Goal: Entertainment & Leisure: Consume media (video, audio)

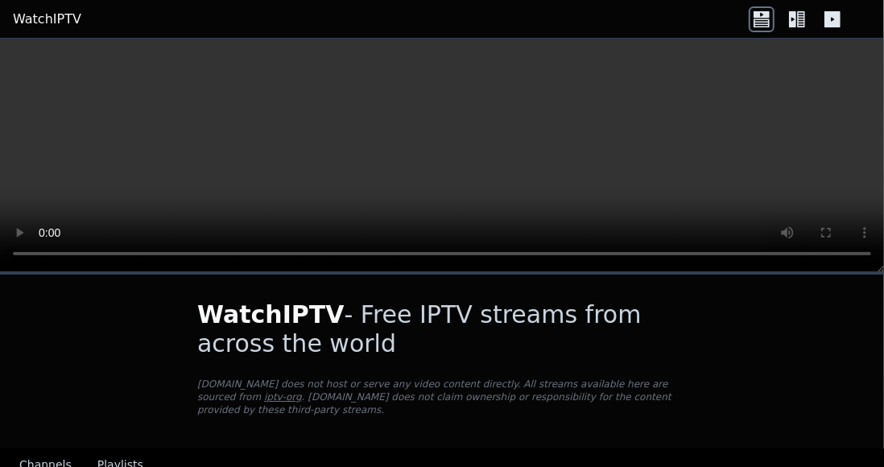
click at [117, 456] on button "Playlists" at bounding box center [120, 465] width 46 height 31
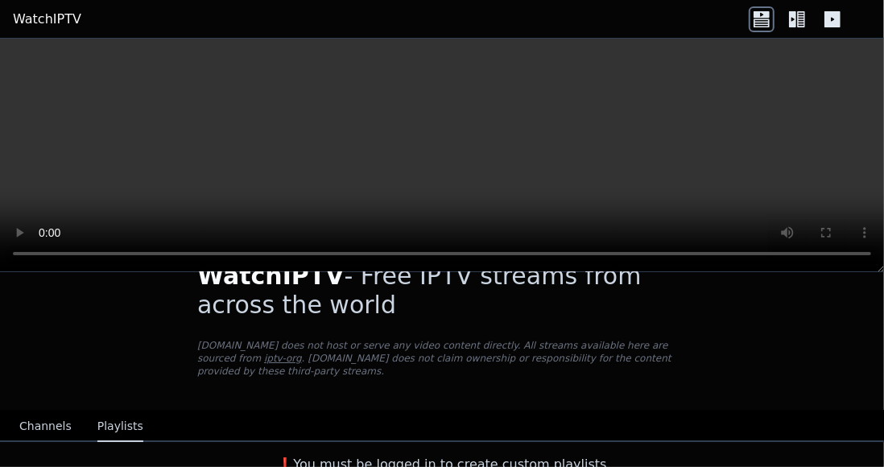
click at [48, 411] on button "Channels" at bounding box center [45, 426] width 52 height 31
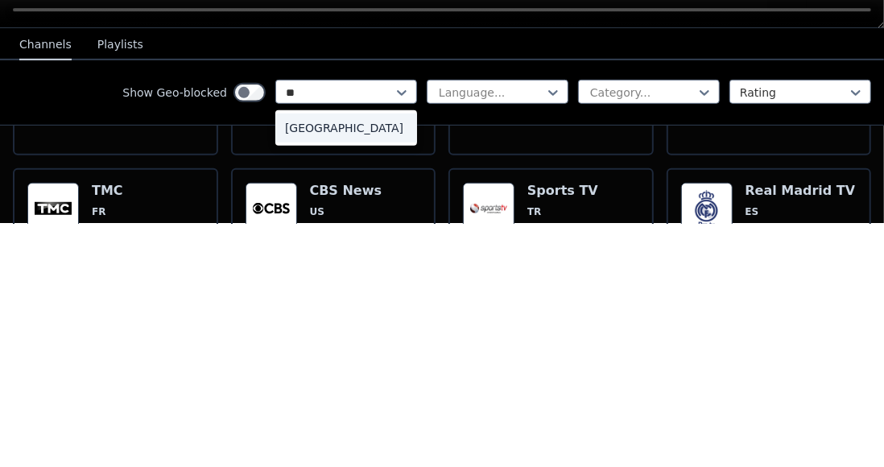
scroll to position [0, 0]
click at [361, 360] on div "[GEOGRAPHIC_DATA]" at bounding box center [346, 371] width 142 height 29
type input "**"
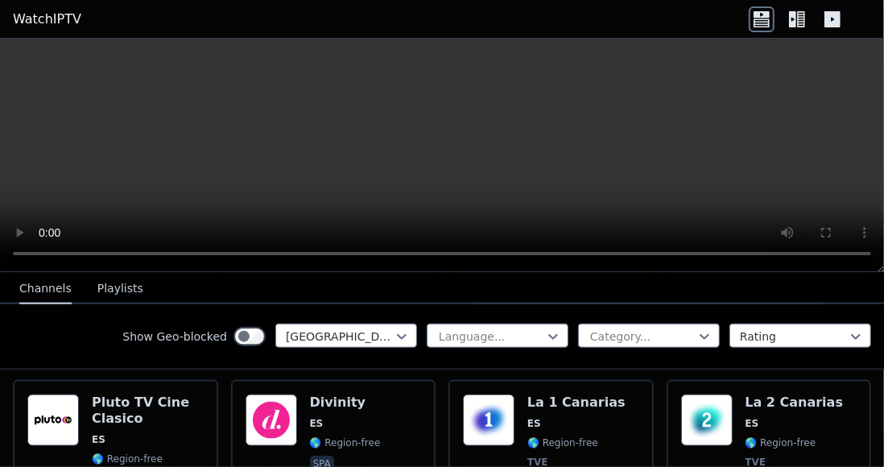
scroll to position [1060, 0]
click at [532, 409] on div "La 1 Canarias ES 🌎 Region-free TVE general spa" at bounding box center [576, 462] width 98 height 135
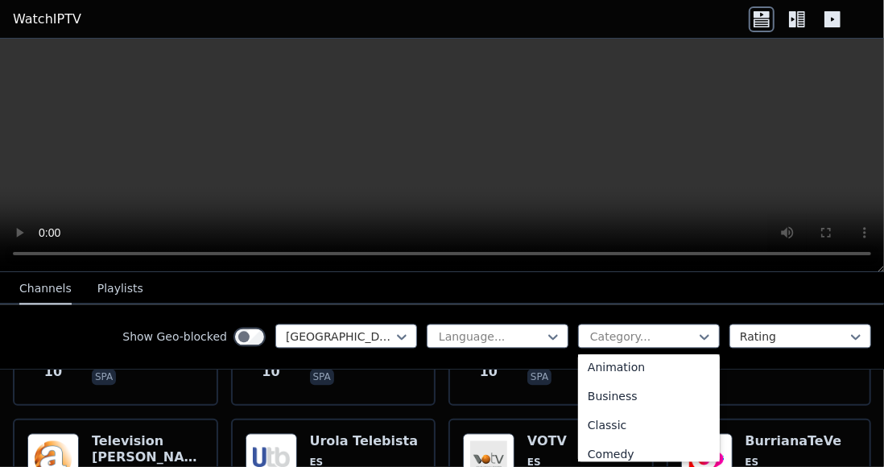
scroll to position [8277, 0]
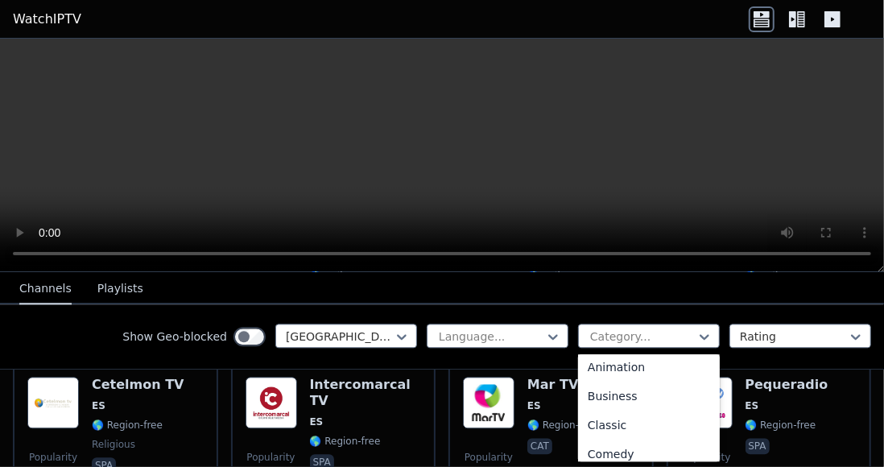
click at [108, 297] on button "Playlists" at bounding box center [120, 289] width 46 height 31
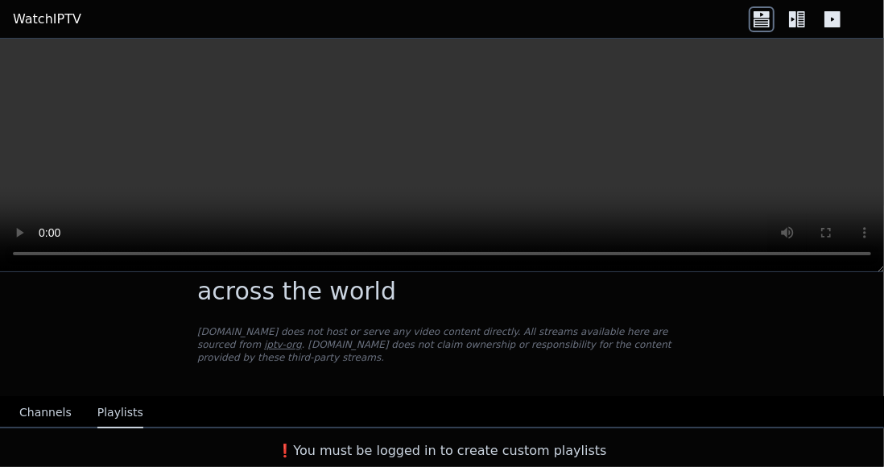
scroll to position [39, 0]
